Goal: Find specific page/section: Find specific page/section

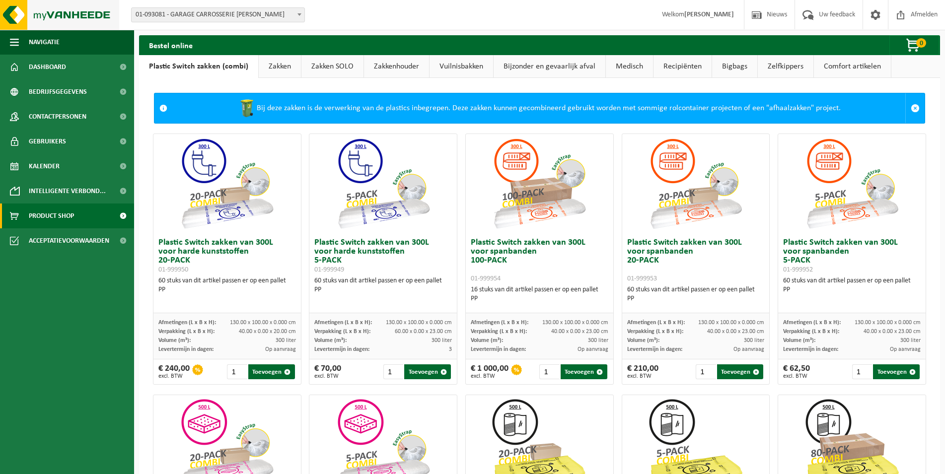
click at [75, 17] on img at bounding box center [59, 15] width 119 height 30
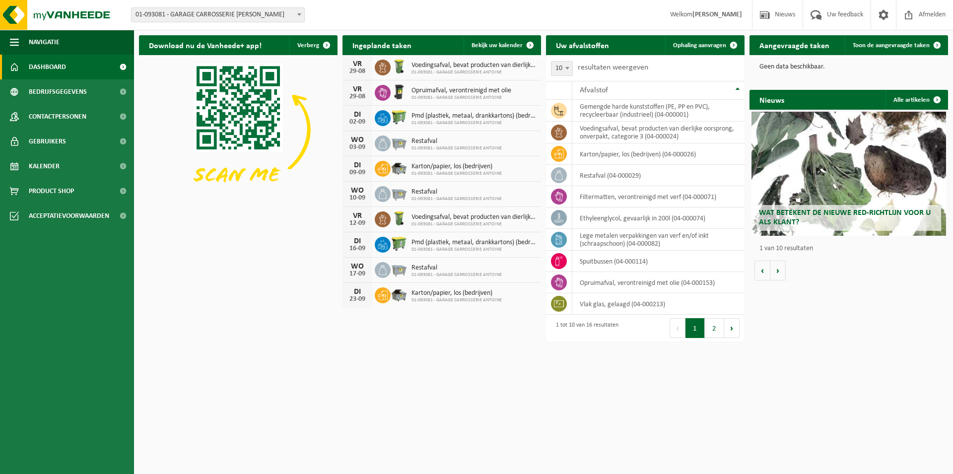
drag, startPoint x: 433, startPoint y: 339, endPoint x: 410, endPoint y: 375, distance: 43.5
click at [410, 375] on html "Vestiging: 01-093081 - GARAGE CARROSSERIE ANTOINE - GERAARDSBERGEN 01-093081 - …" at bounding box center [476, 237] width 953 height 474
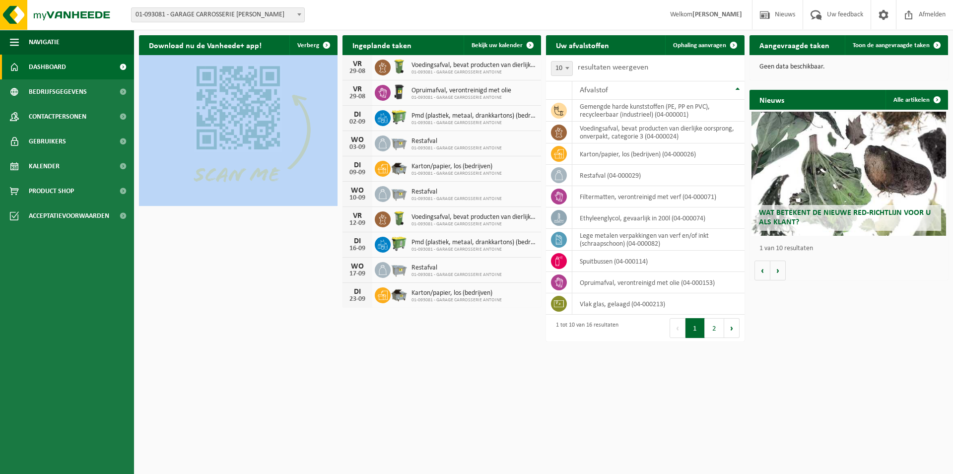
drag, startPoint x: 480, startPoint y: 373, endPoint x: 332, endPoint y: 103, distance: 308.1
click at [332, 103] on html "Vestiging: 01-093081 - GARAGE CARROSSERIE ANTOINE - GERAARDSBERGEN 01-093081 - …" at bounding box center [476, 237] width 953 height 474
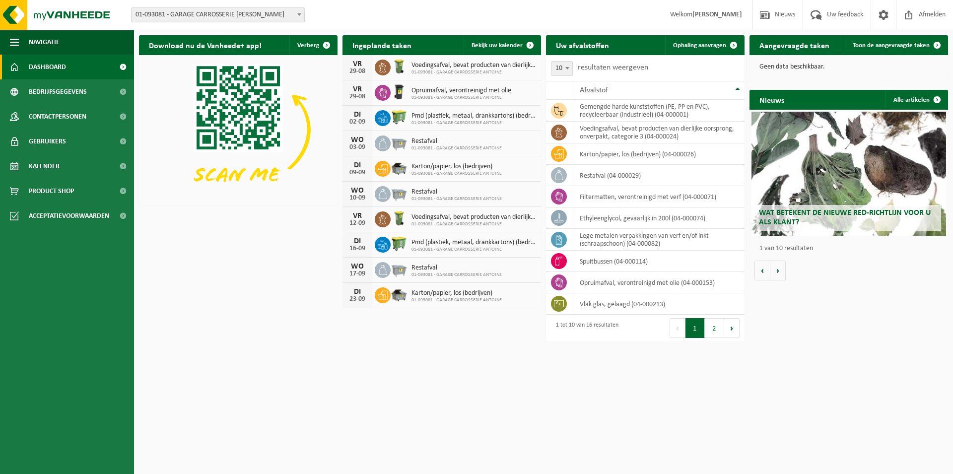
click at [341, 233] on div "Ingeplande taken Bekijk uw kalender VR 29-08 Voedingsafval, bevat producten van…" at bounding box center [442, 171] width 204 height 282
click at [543, 212] on div "Ingeplande taken Bekijk uw kalender VR 29-08 Voedingsafval, bevat producten van…" at bounding box center [442, 171] width 204 height 282
